Goal: Information Seeking & Learning: Learn about a topic

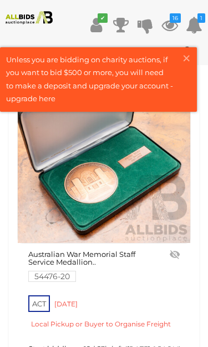
scroll to position [7222, 0]
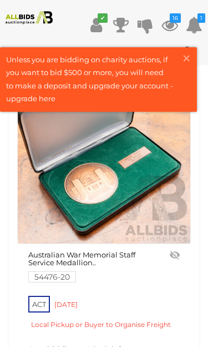
click at [142, 243] on img at bounding box center [104, 157] width 173 height 173
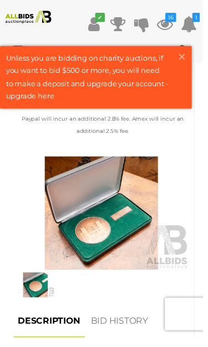
scroll to position [470, 0]
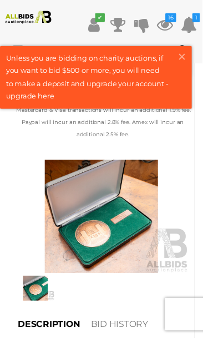
click at [36, 283] on img at bounding box center [36, 296] width 39 height 26
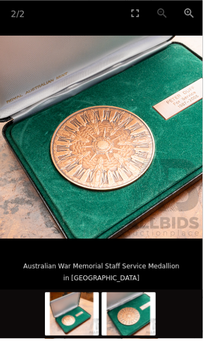
scroll to position [307, 0]
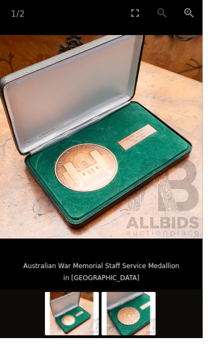
scroll to position [156, 0]
